Goal: Task Accomplishment & Management: Complete application form

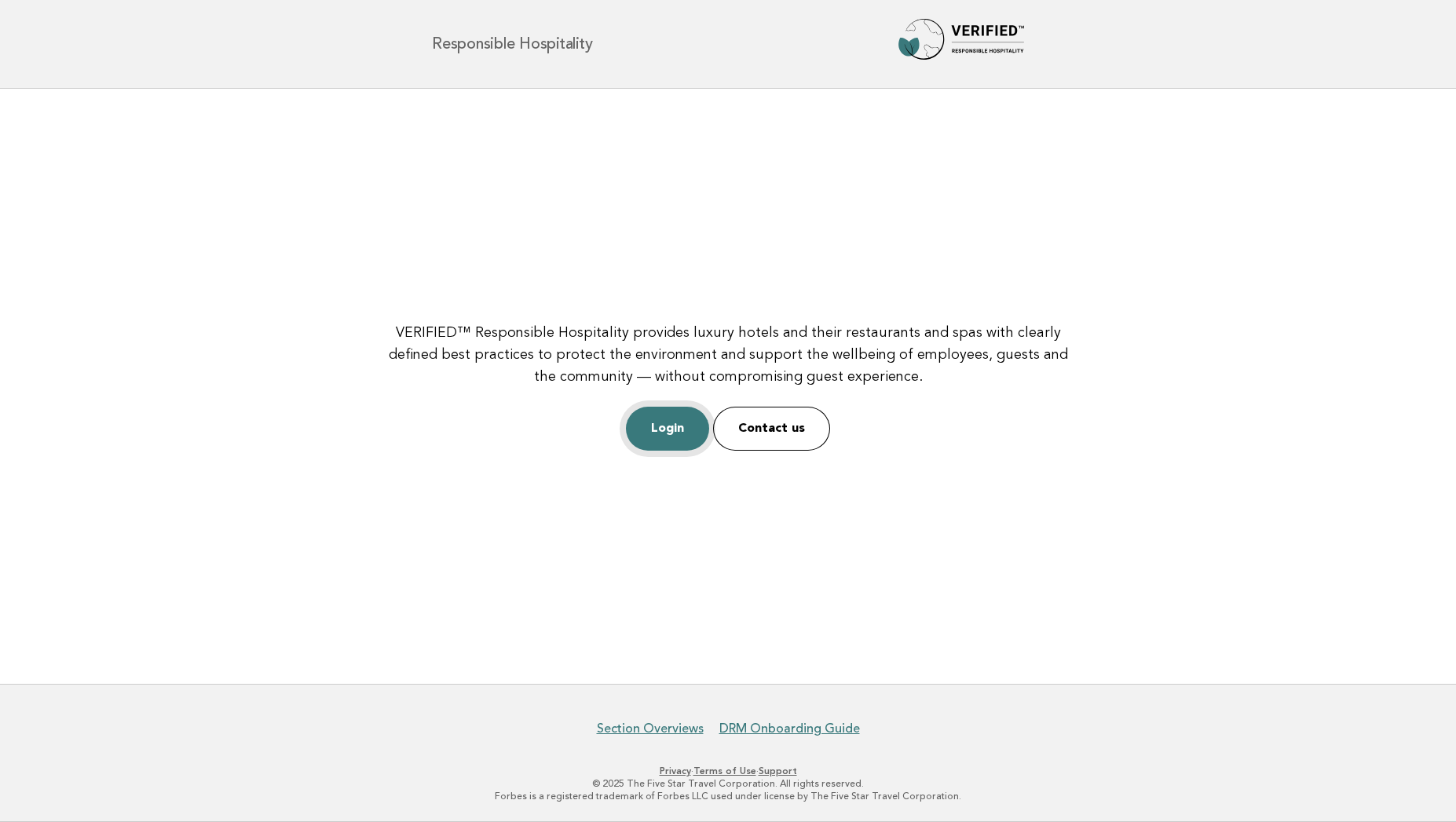
click at [662, 445] on link "Login" at bounding box center [668, 428] width 83 height 44
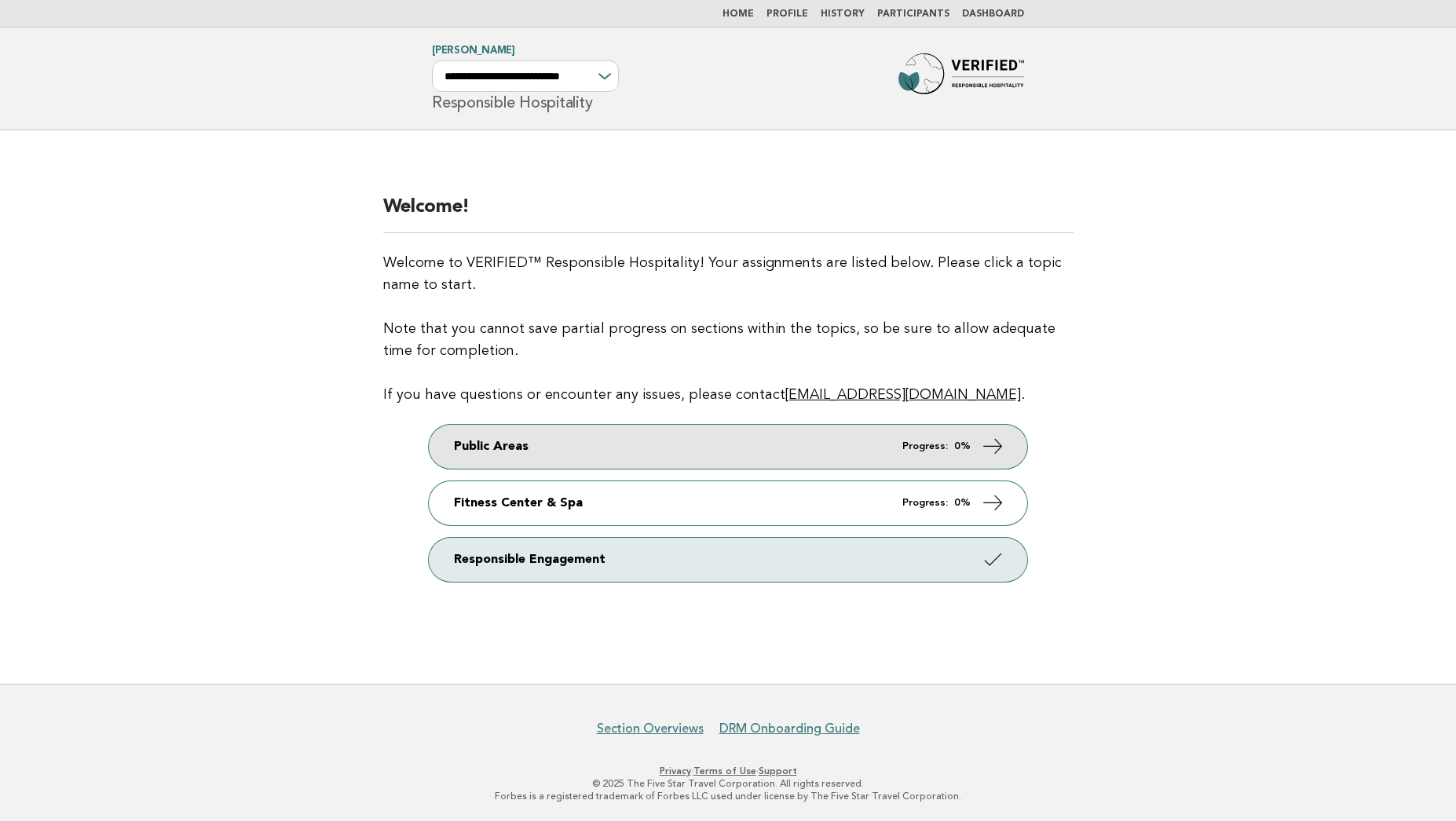
click at [559, 442] on link "Public Areas Progress: 0%" at bounding box center [728, 447] width 598 height 44
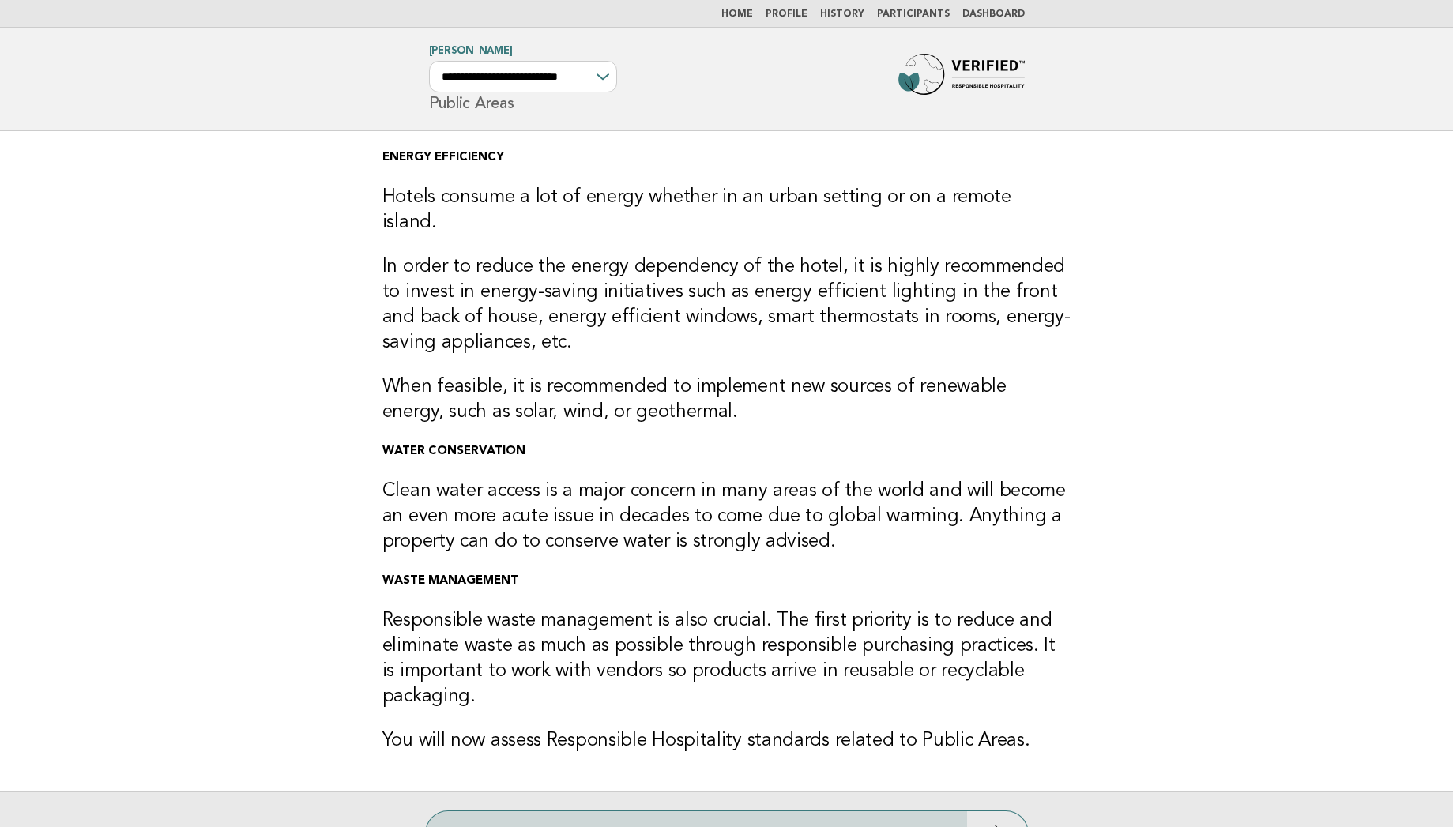
scroll to position [180, 0]
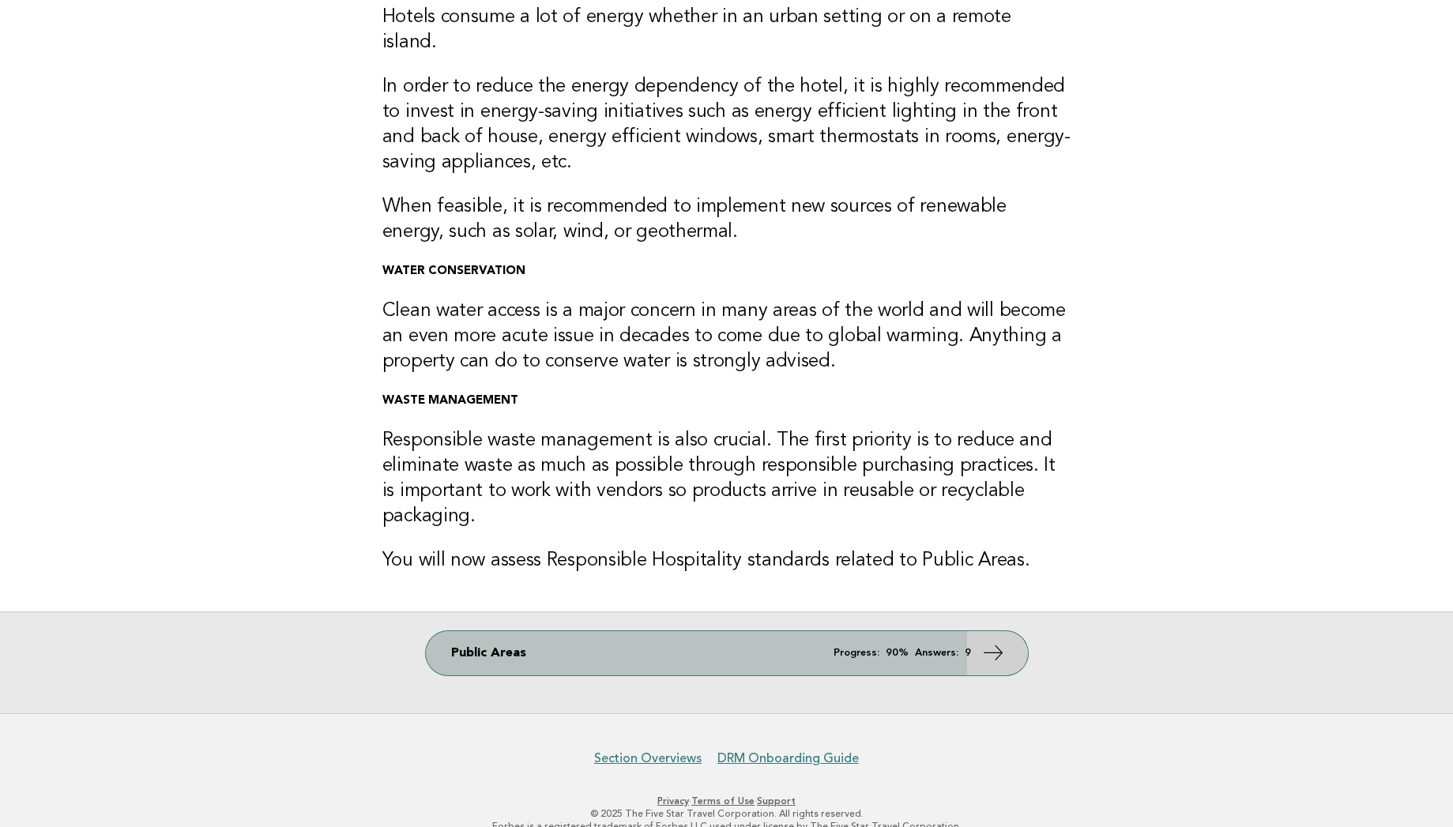
click at [714, 631] on link "Public Areas Progress: 90% Answers: 9" at bounding box center [727, 653] width 602 height 44
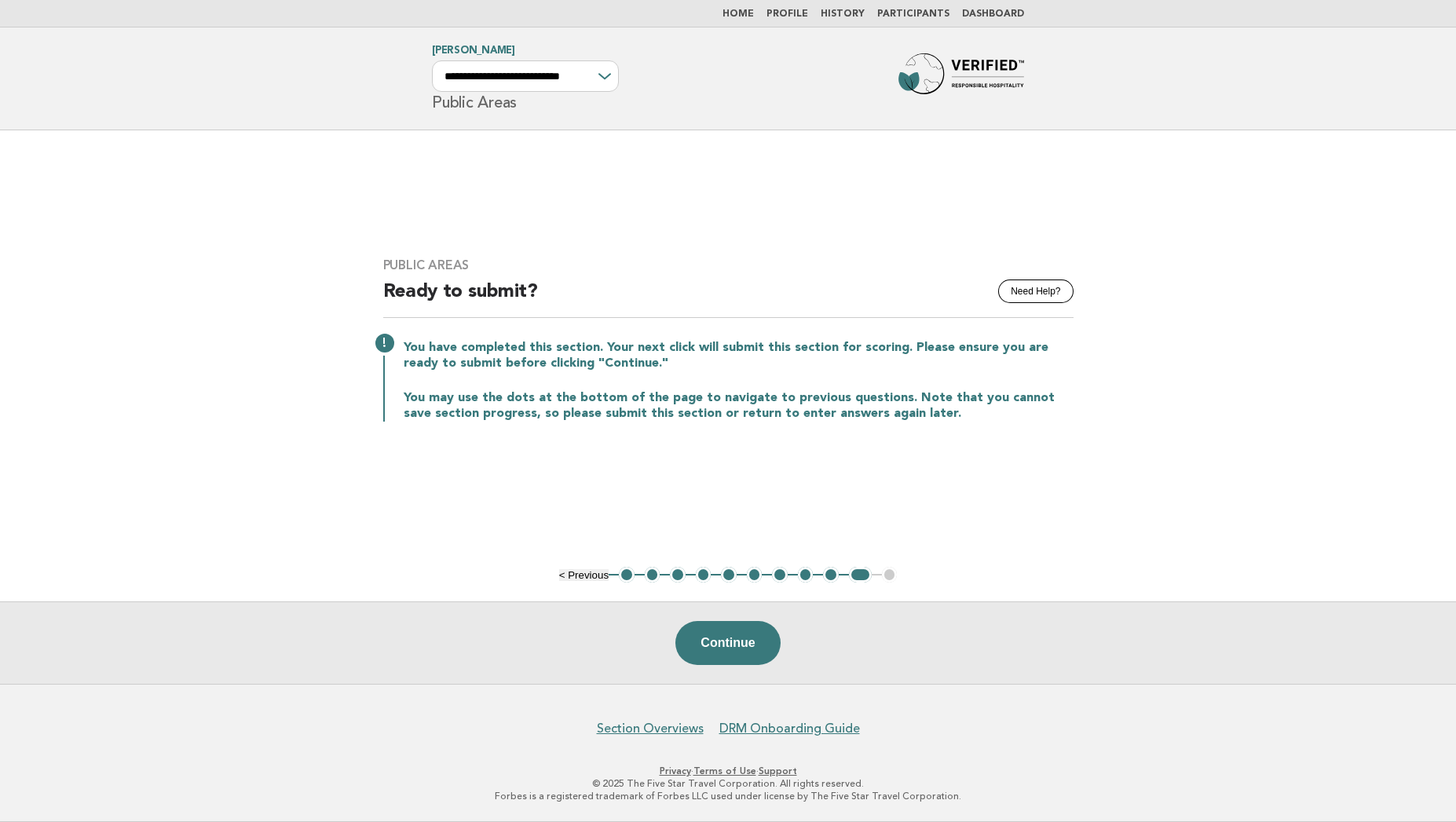
click at [628, 575] on button "1" at bounding box center [627, 575] width 16 height 16
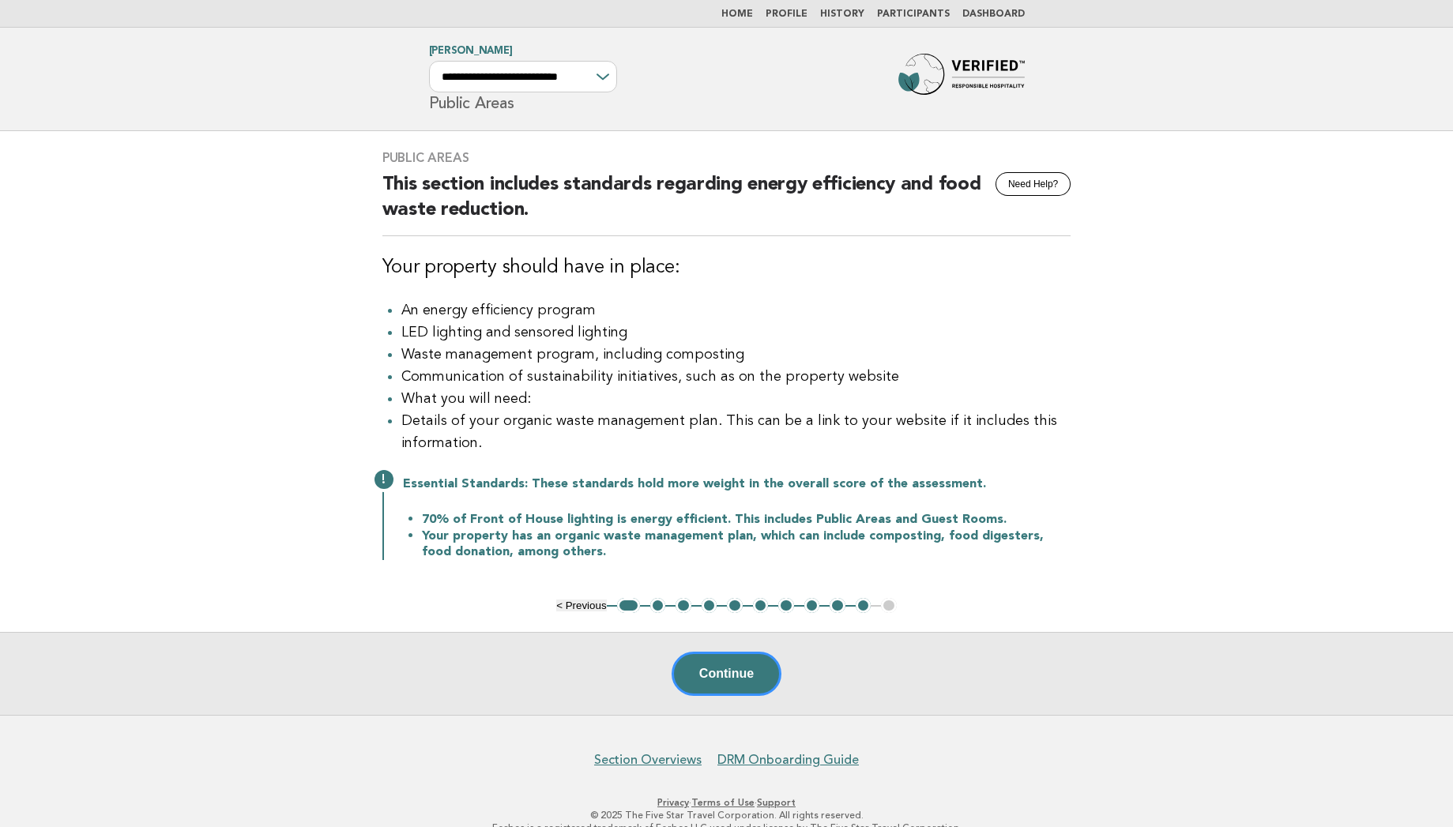
click at [657, 611] on button "2" at bounding box center [658, 606] width 16 height 16
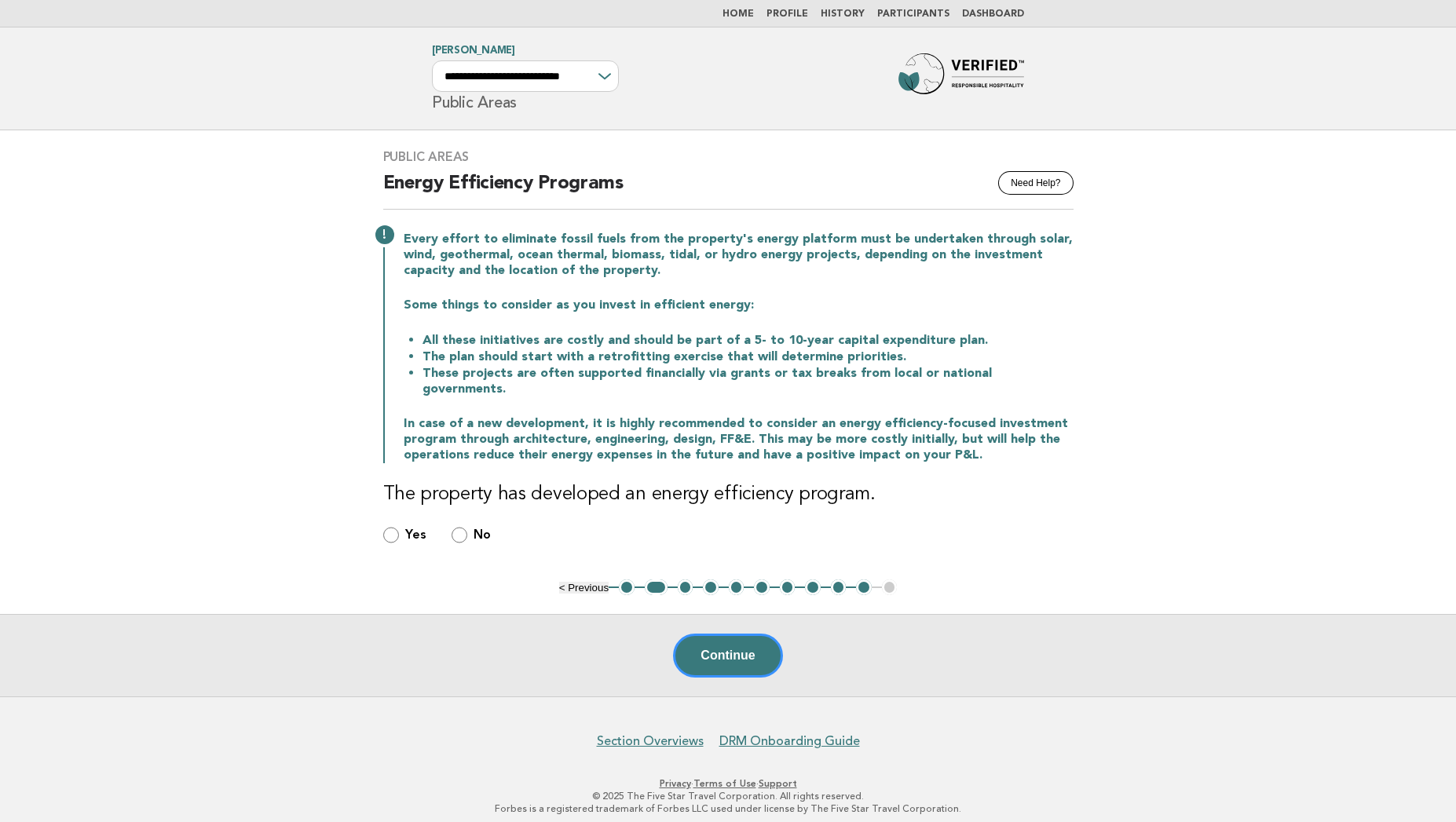
click at [403, 527] on div "Yes" at bounding box center [404, 536] width 43 height 18
click at [400, 527] on div "Yes" at bounding box center [404, 536] width 43 height 18
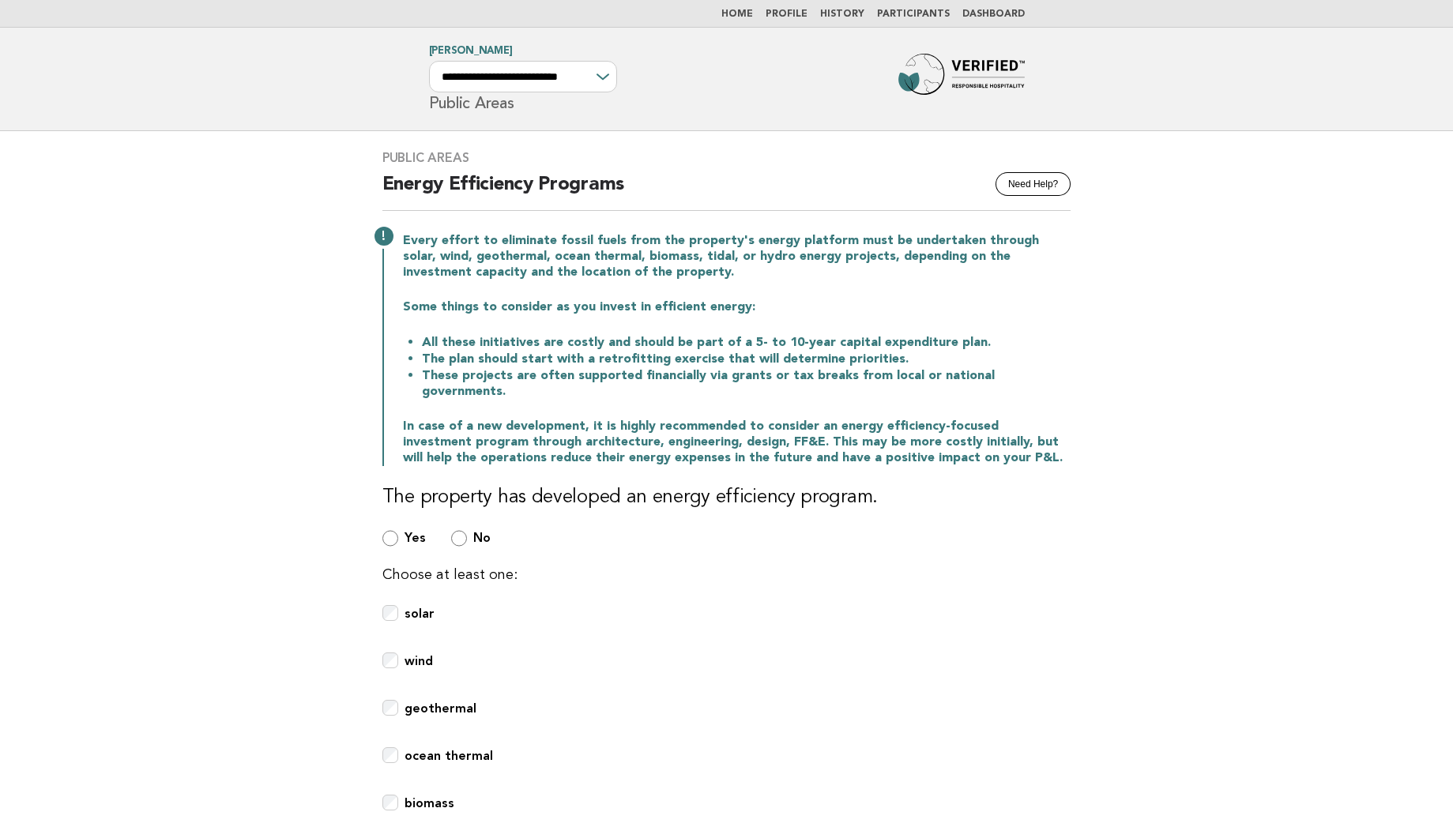
click at [414, 263] on p "Every effort to eliminate fossil fuels from the property's energy platform must…" at bounding box center [737, 256] width 669 height 47
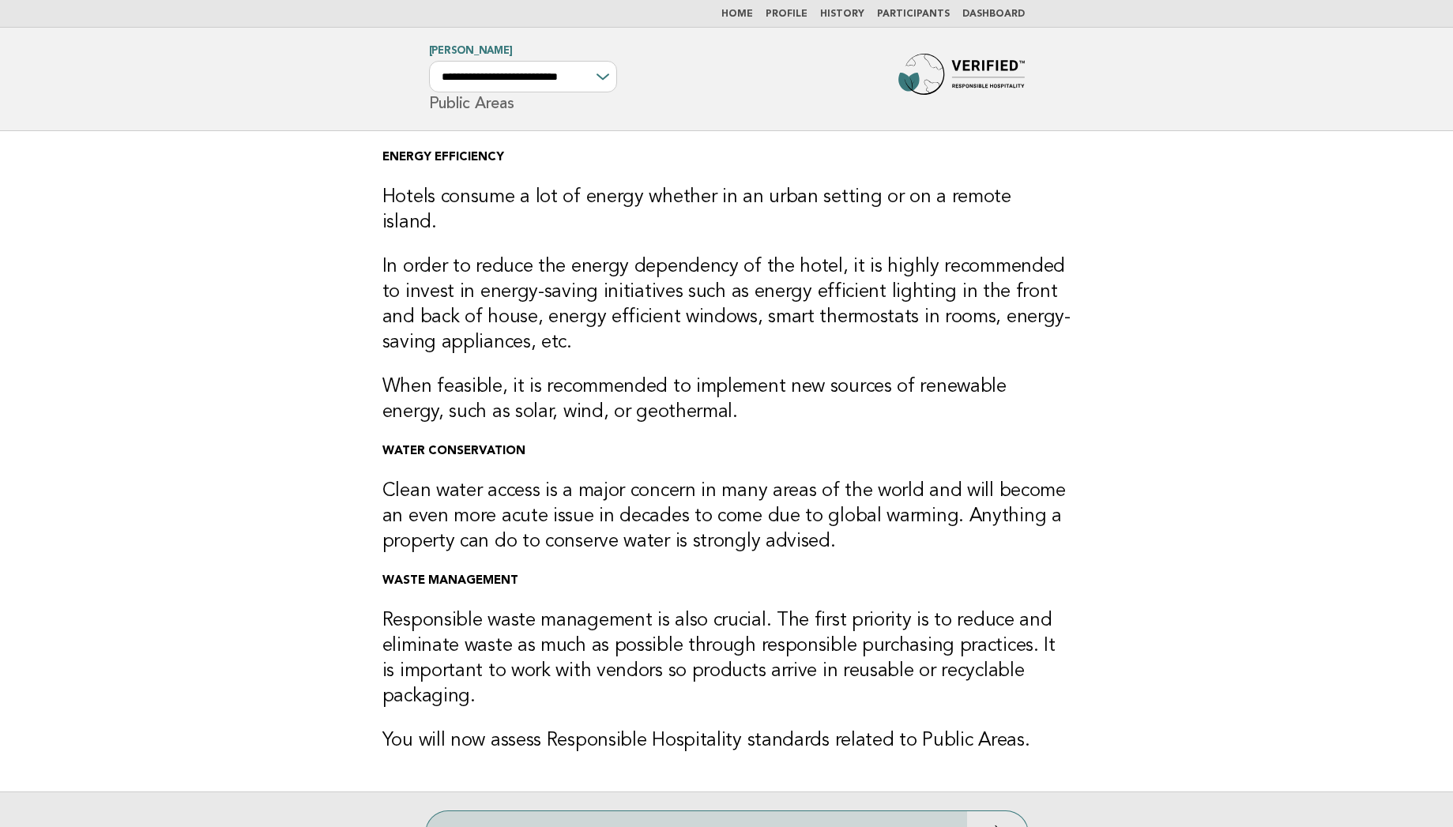
scroll to position [180, 0]
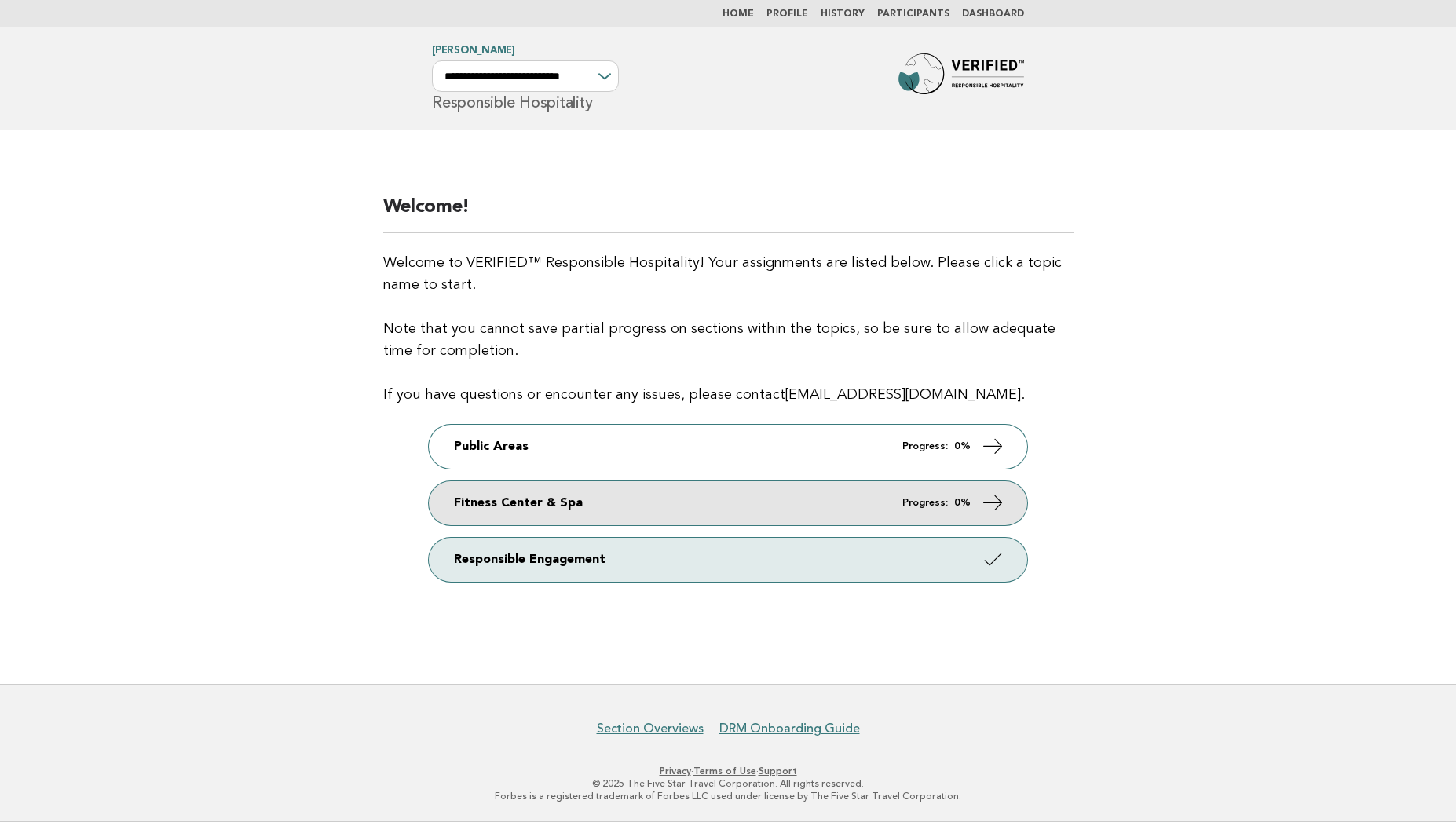
click at [665, 517] on link "Fitness Center & Spa Progress: 0%" at bounding box center [728, 503] width 598 height 44
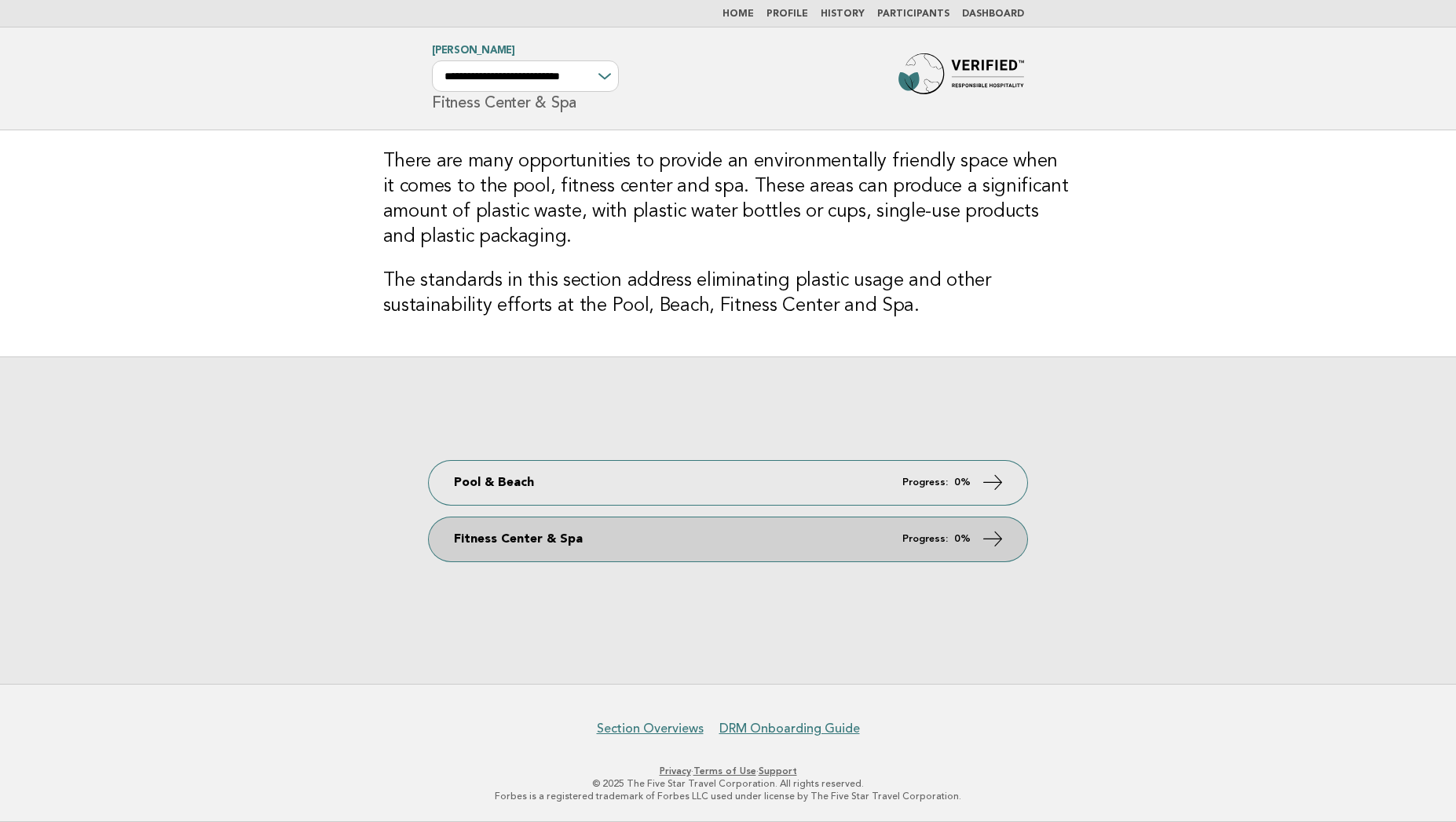
click at [579, 556] on link "Fitness Center & Spa Progress: 0%" at bounding box center [728, 540] width 598 height 44
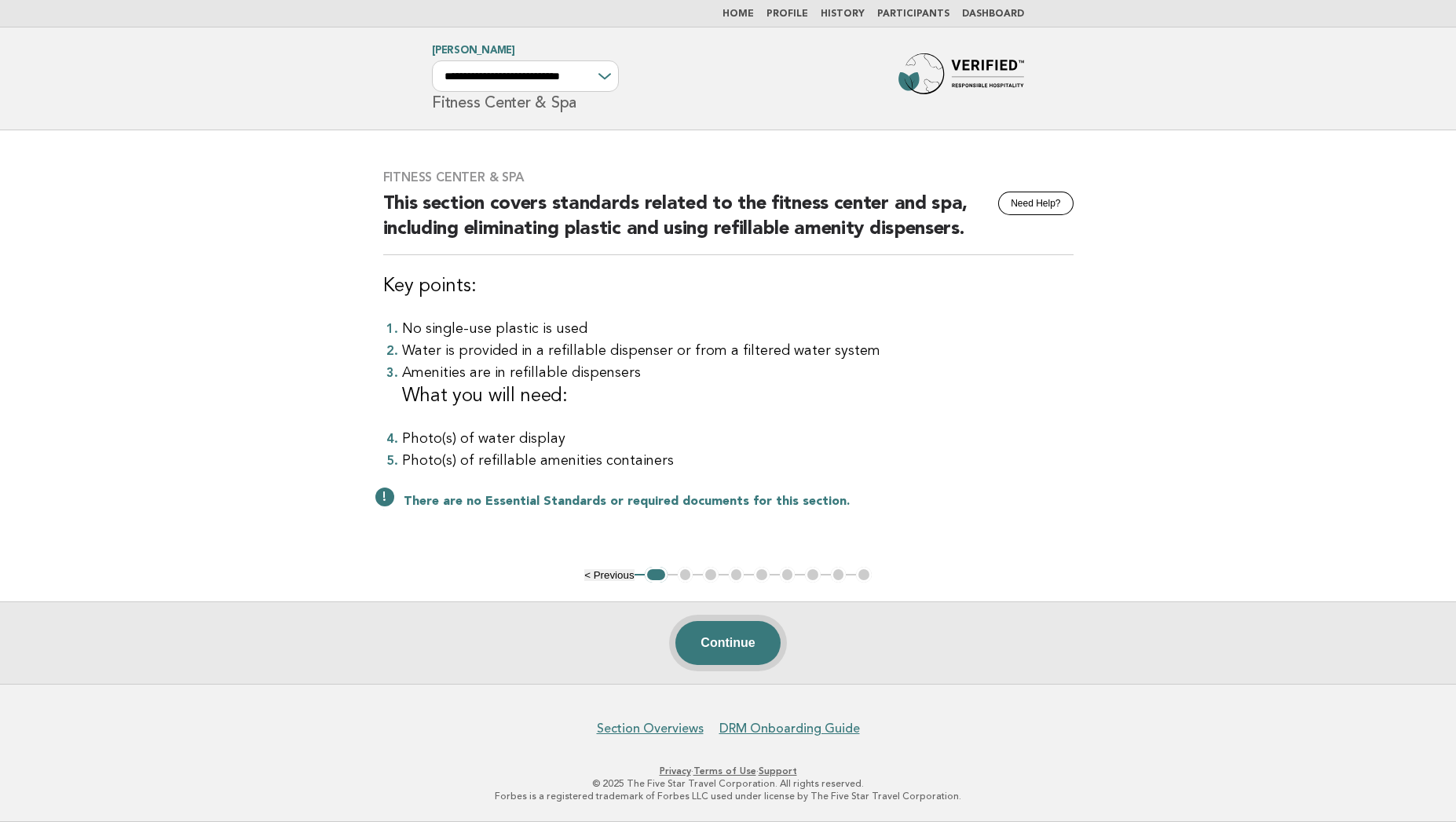
click at [723, 642] on button "Continue" at bounding box center [728, 643] width 104 height 44
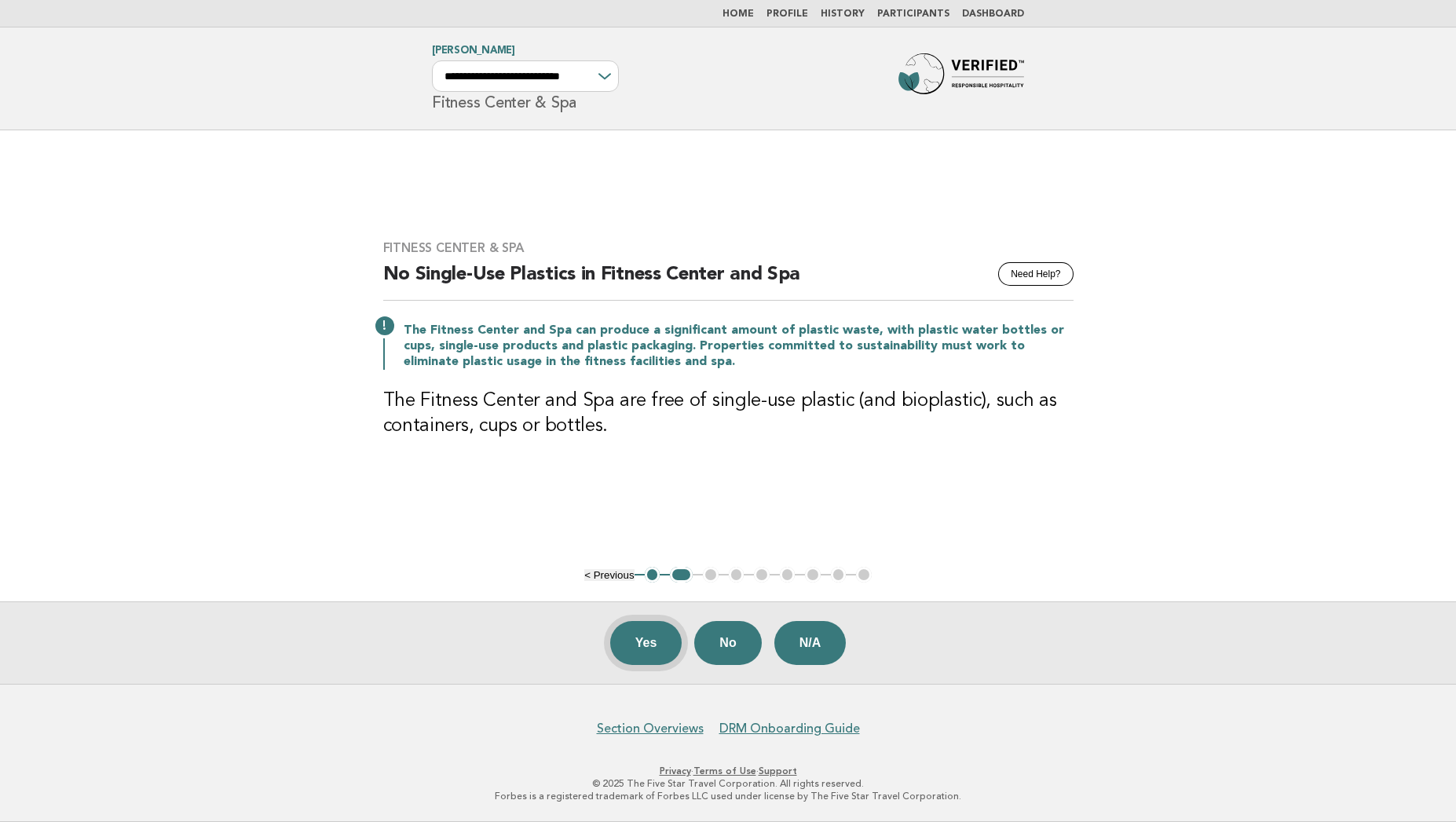
click at [662, 654] on button "Yes" at bounding box center [646, 643] width 73 height 44
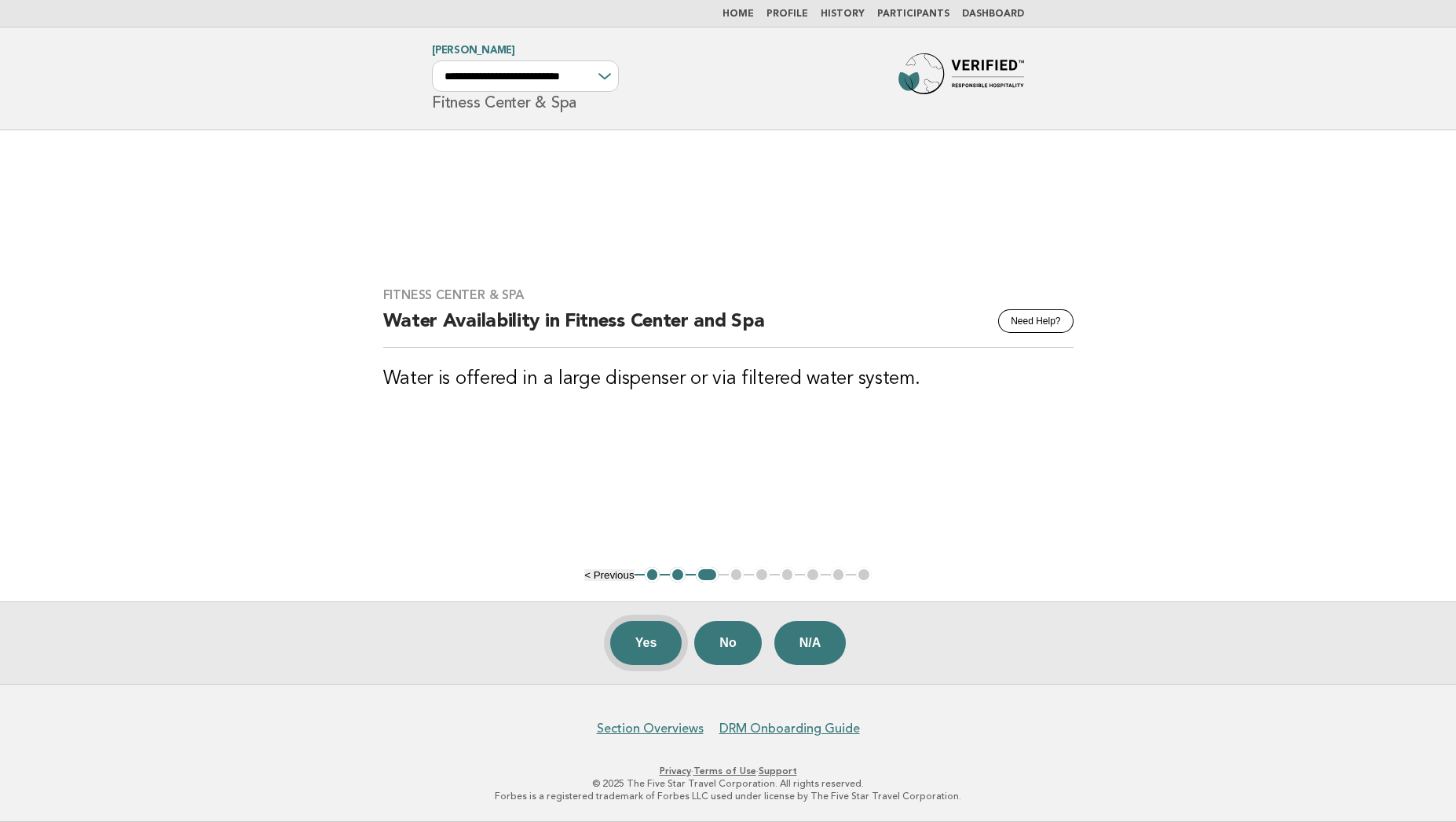
click at [646, 644] on button "Yes" at bounding box center [646, 643] width 73 height 44
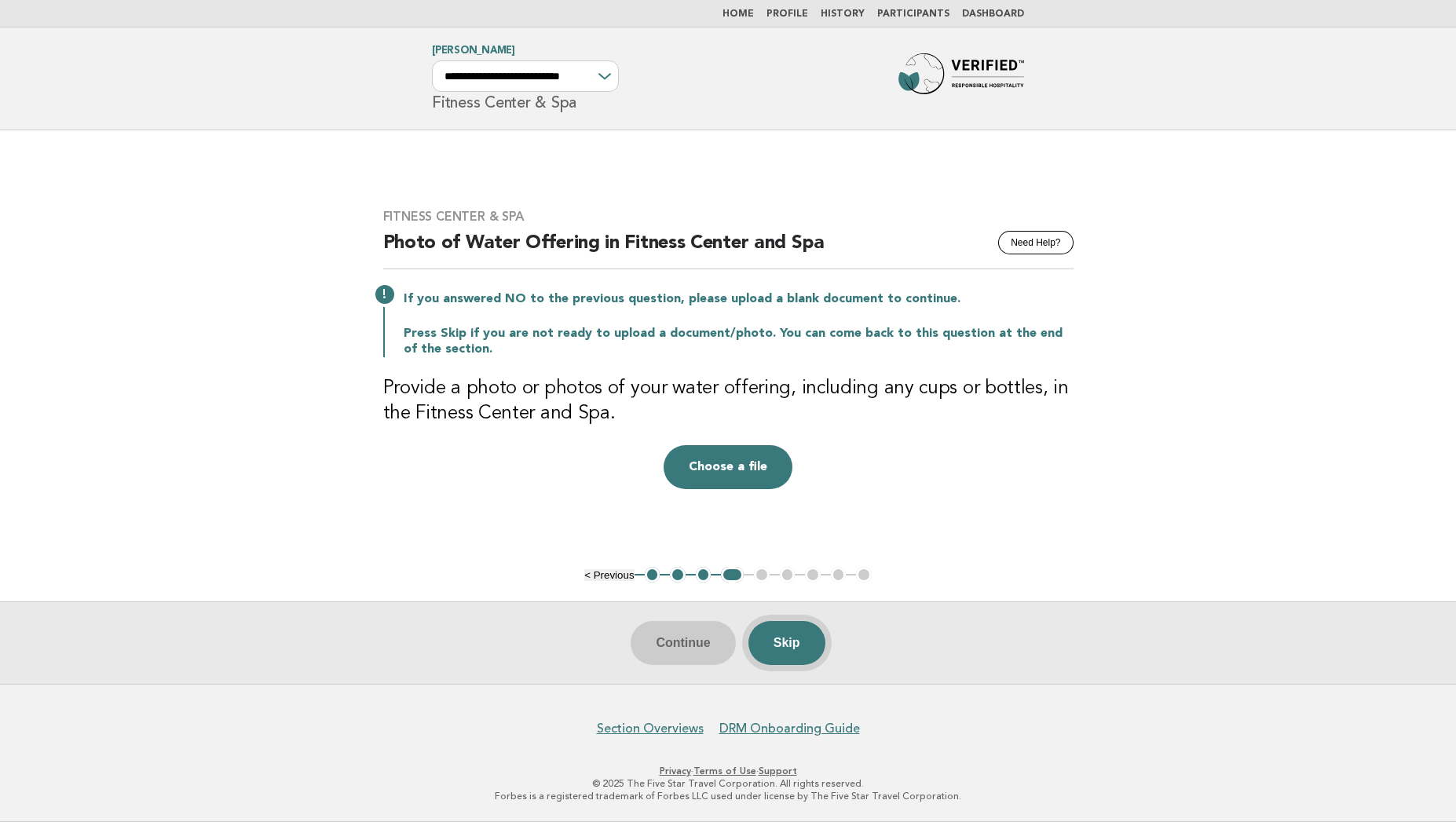
click at [792, 632] on button "Skip" at bounding box center [786, 643] width 77 height 44
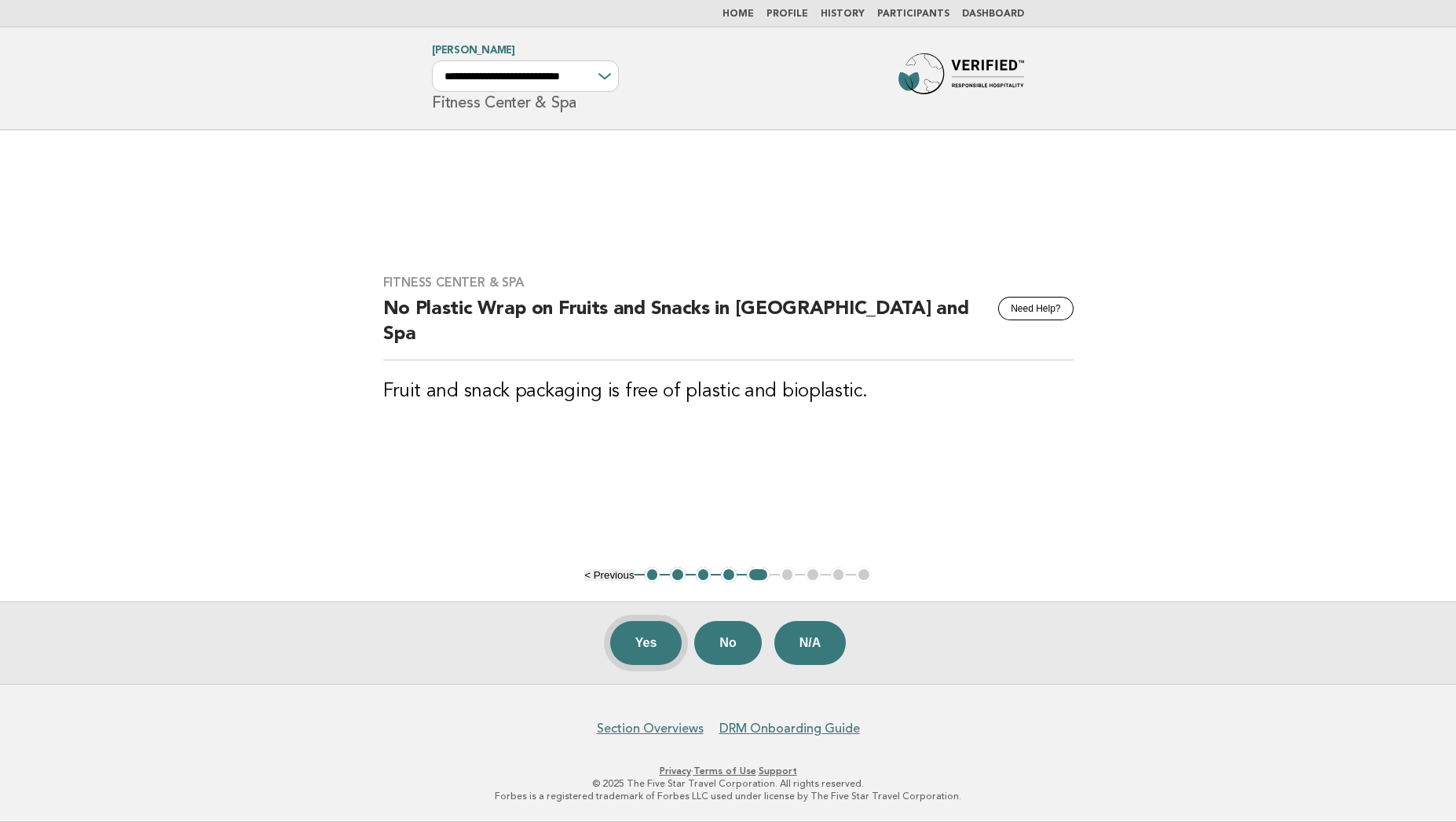
click at [633, 651] on button "Yes" at bounding box center [646, 643] width 73 height 44
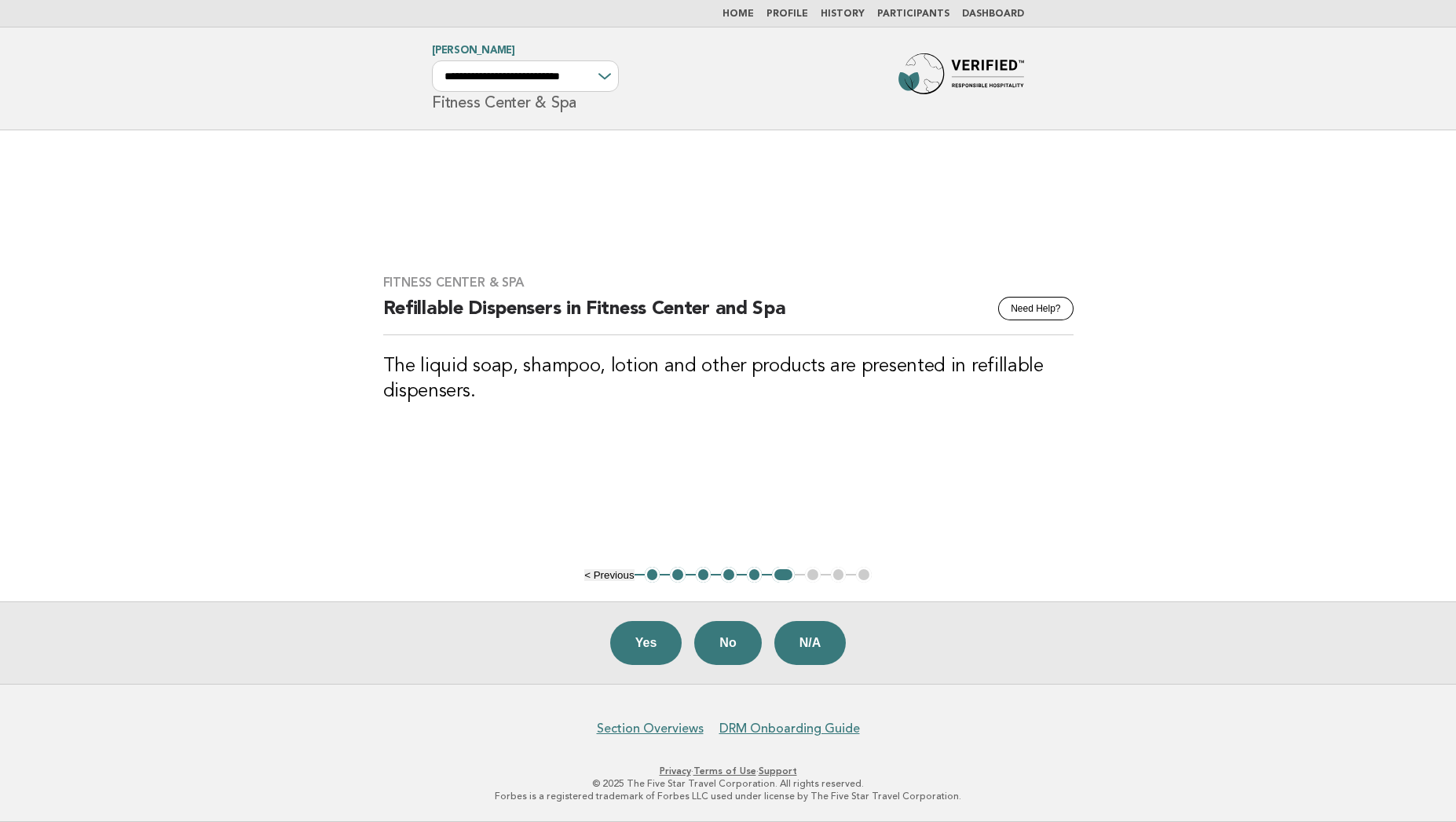
click at [633, 651] on button "Yes" at bounding box center [646, 643] width 73 height 44
